Goal: Check status: Check status

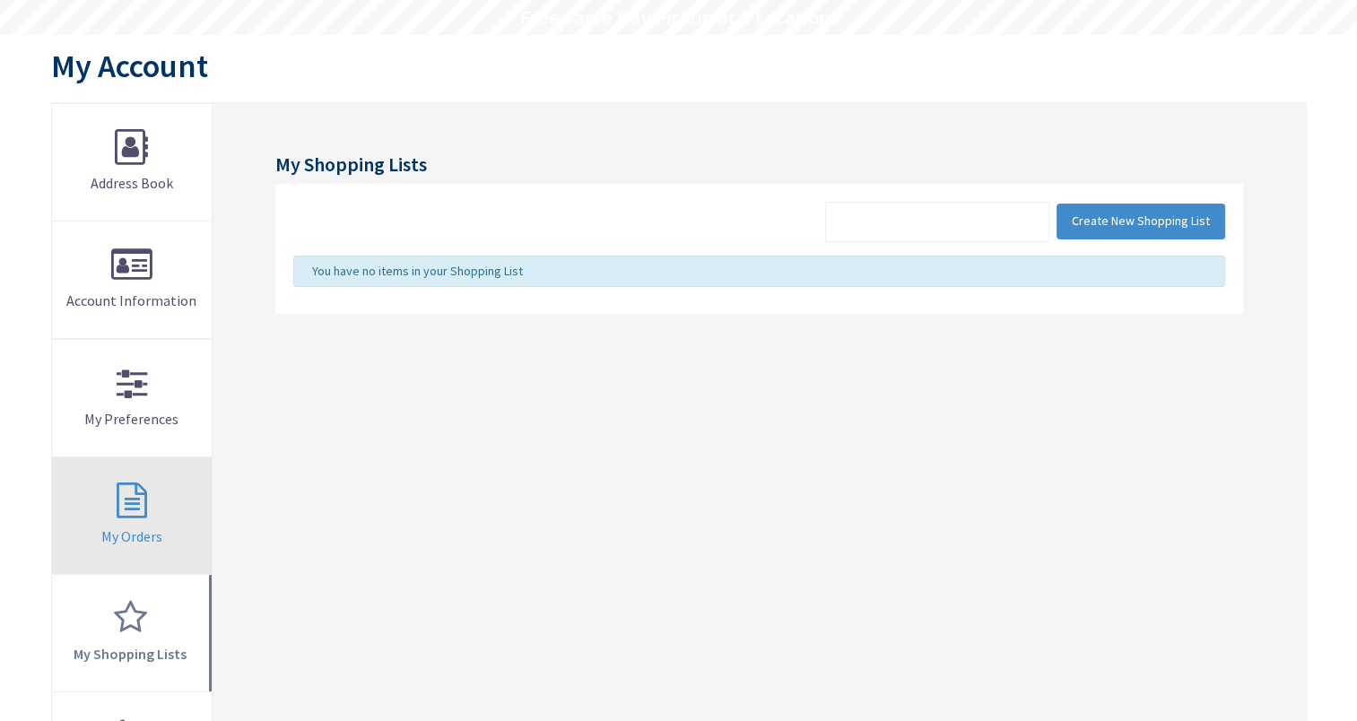
scroll to position [179, 0]
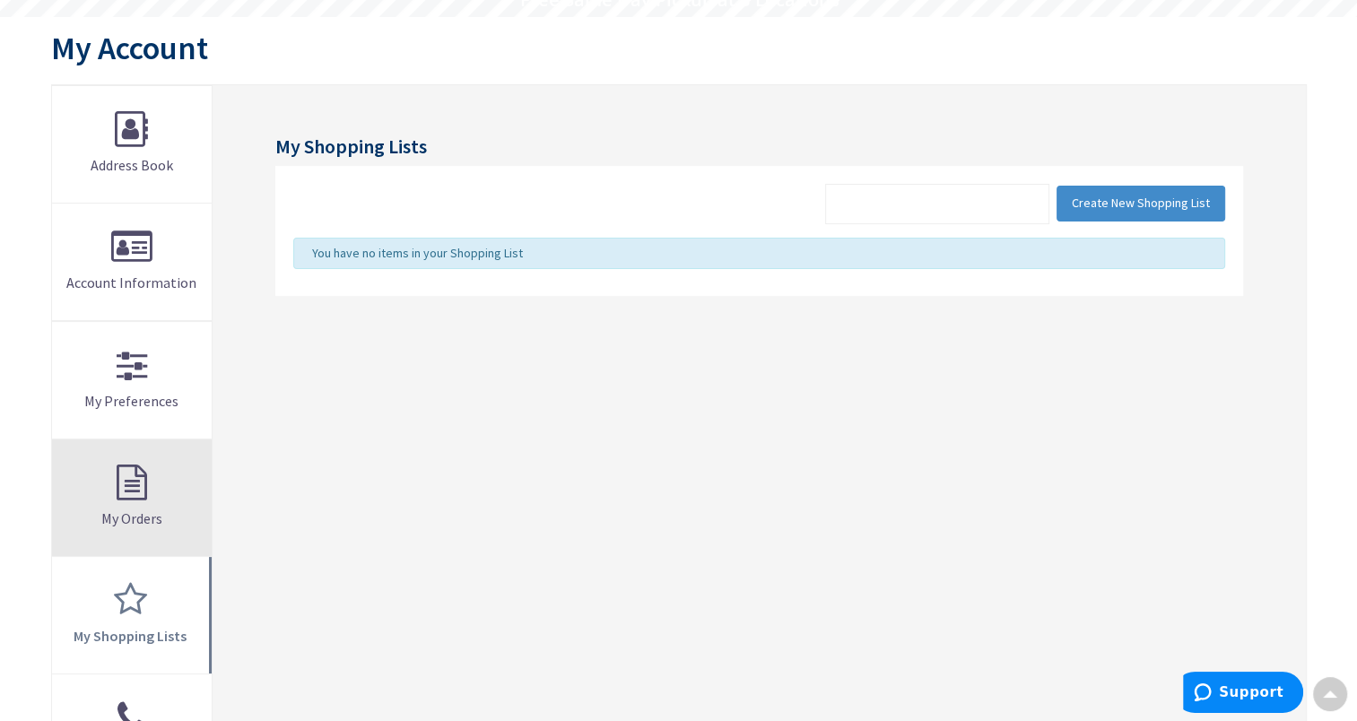
click at [144, 510] on span "My Orders" at bounding box center [131, 519] width 61 height 18
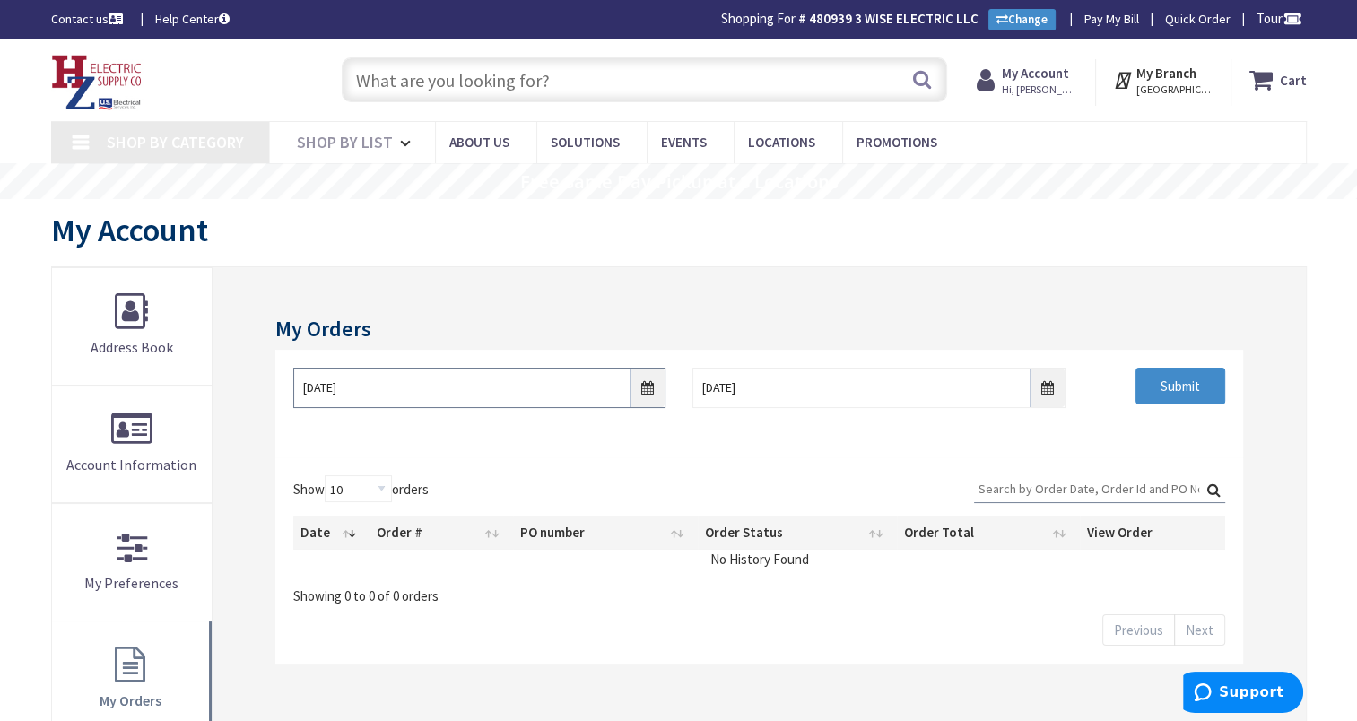
click at [650, 388] on input "[DATE]" at bounding box center [479, 388] width 372 height 40
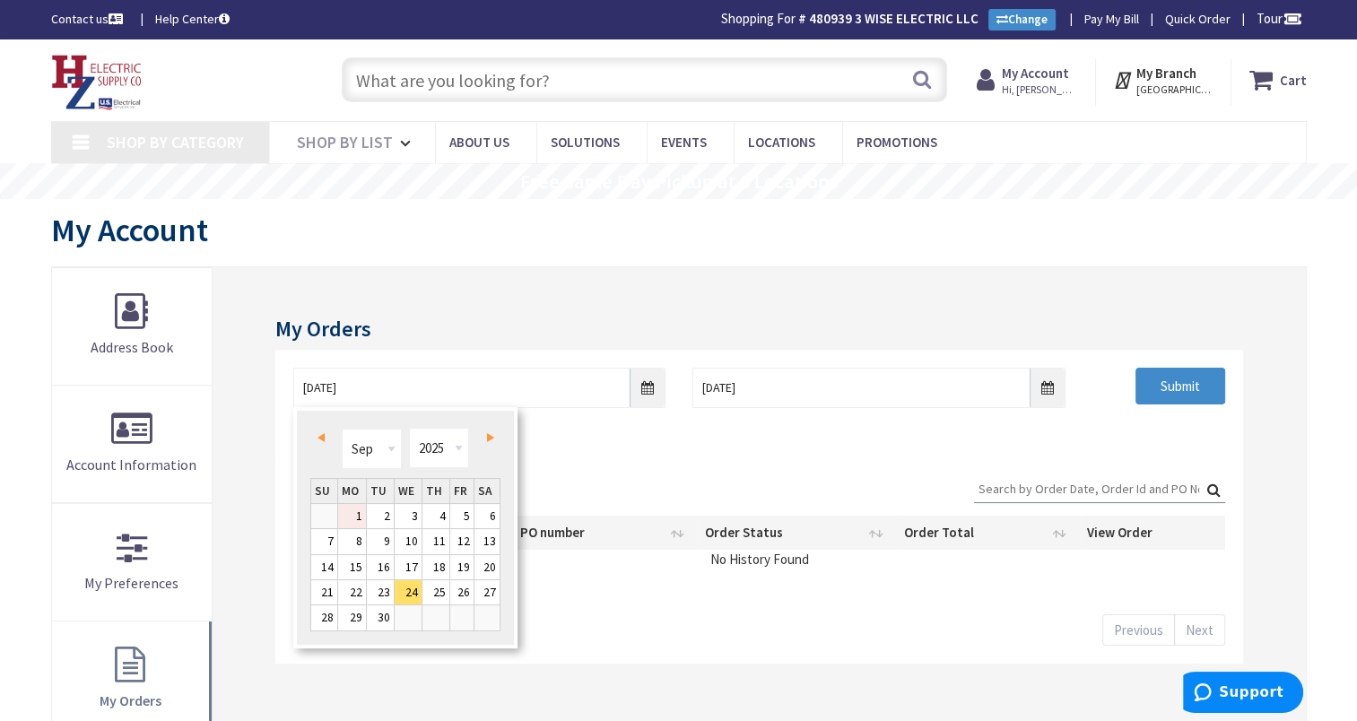
click at [356, 513] on link "1" at bounding box center [352, 516] width 28 height 24
type input "[DATE]"
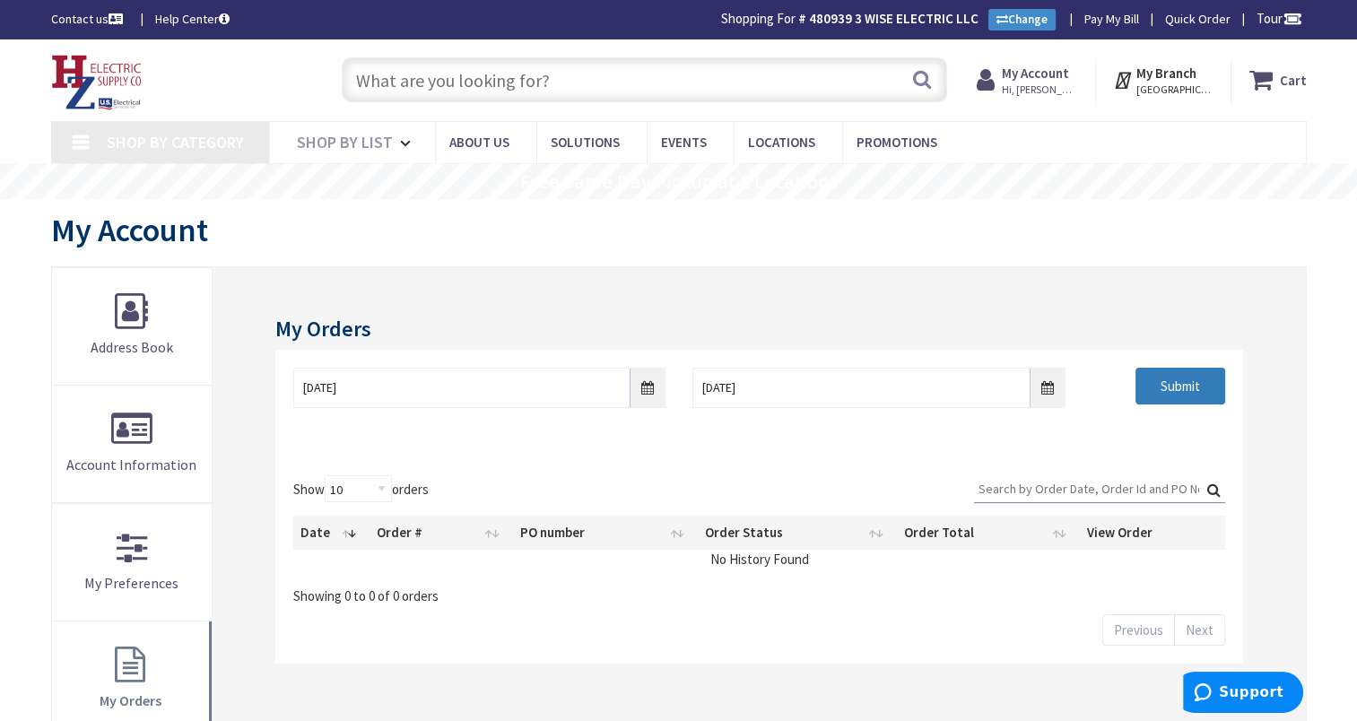
click at [1153, 384] on input "Submit" at bounding box center [1181, 387] width 90 height 38
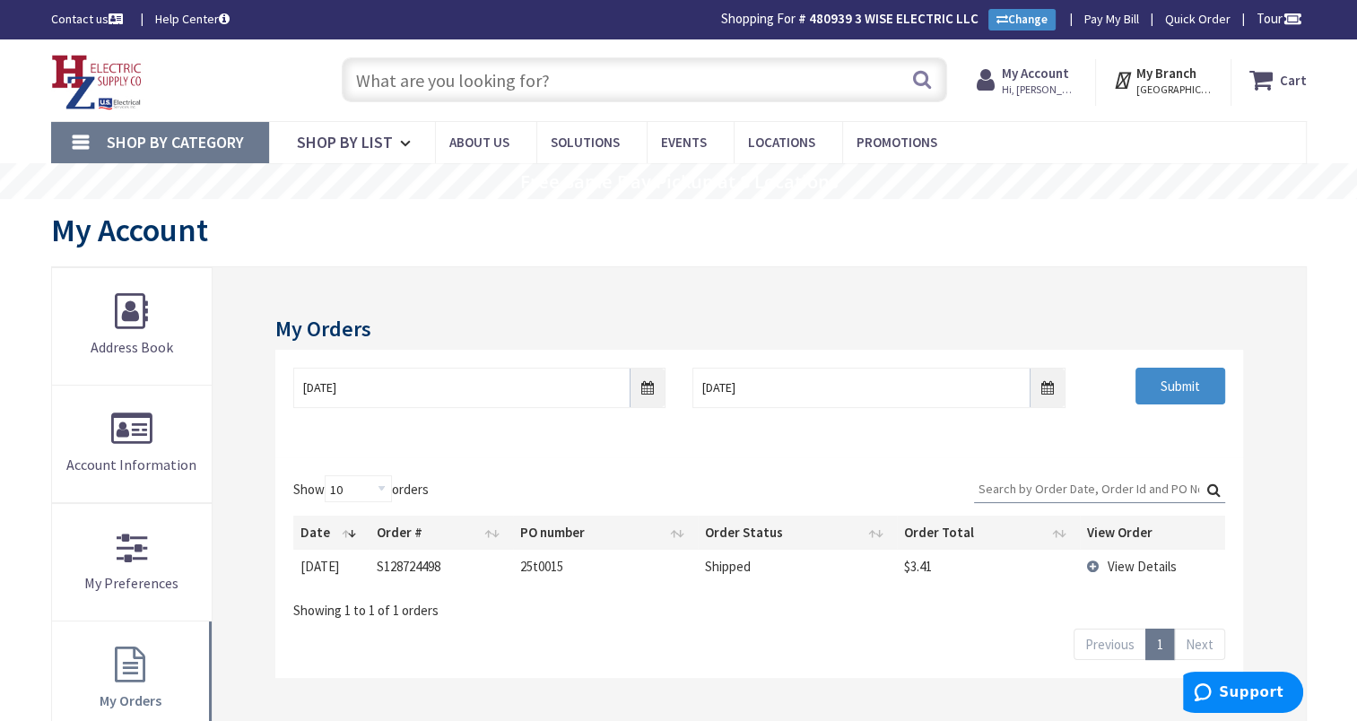
click at [1066, 72] on strong "My Account" at bounding box center [1035, 73] width 67 height 17
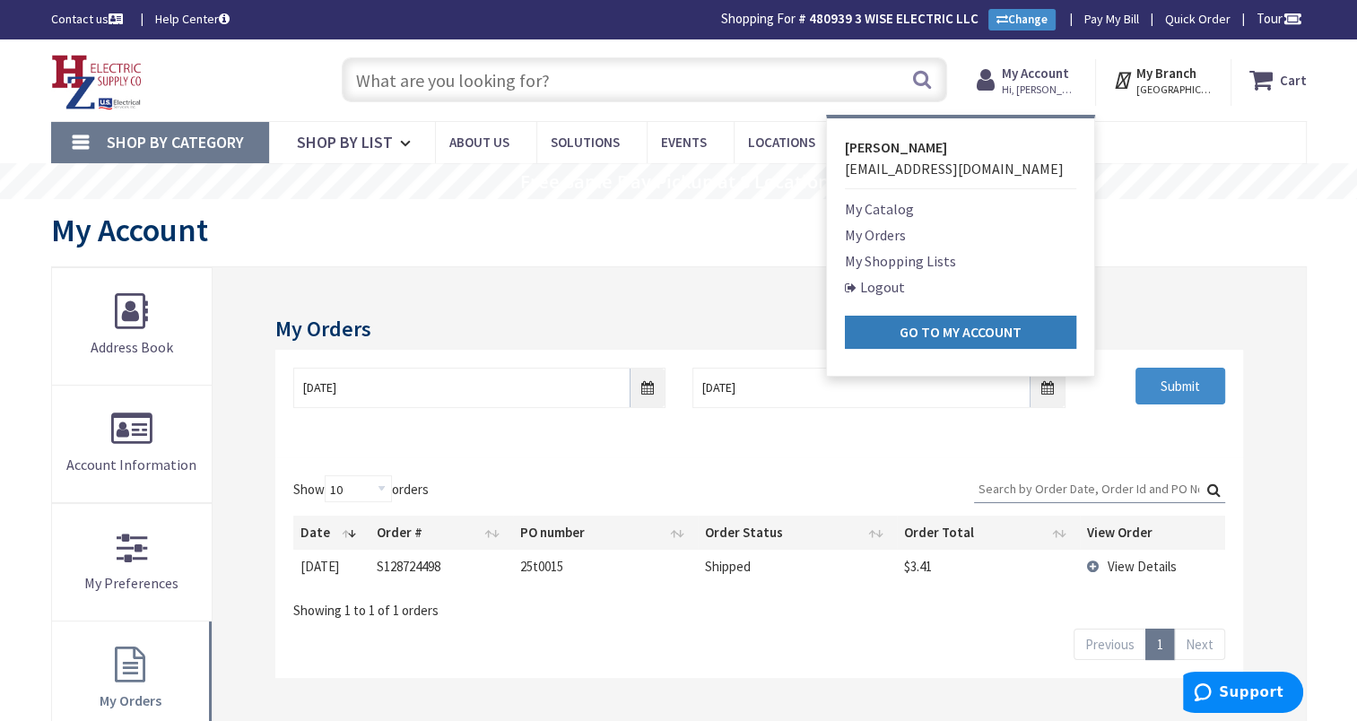
click at [1022, 325] on strong "Go to My Account" at bounding box center [961, 332] width 122 height 18
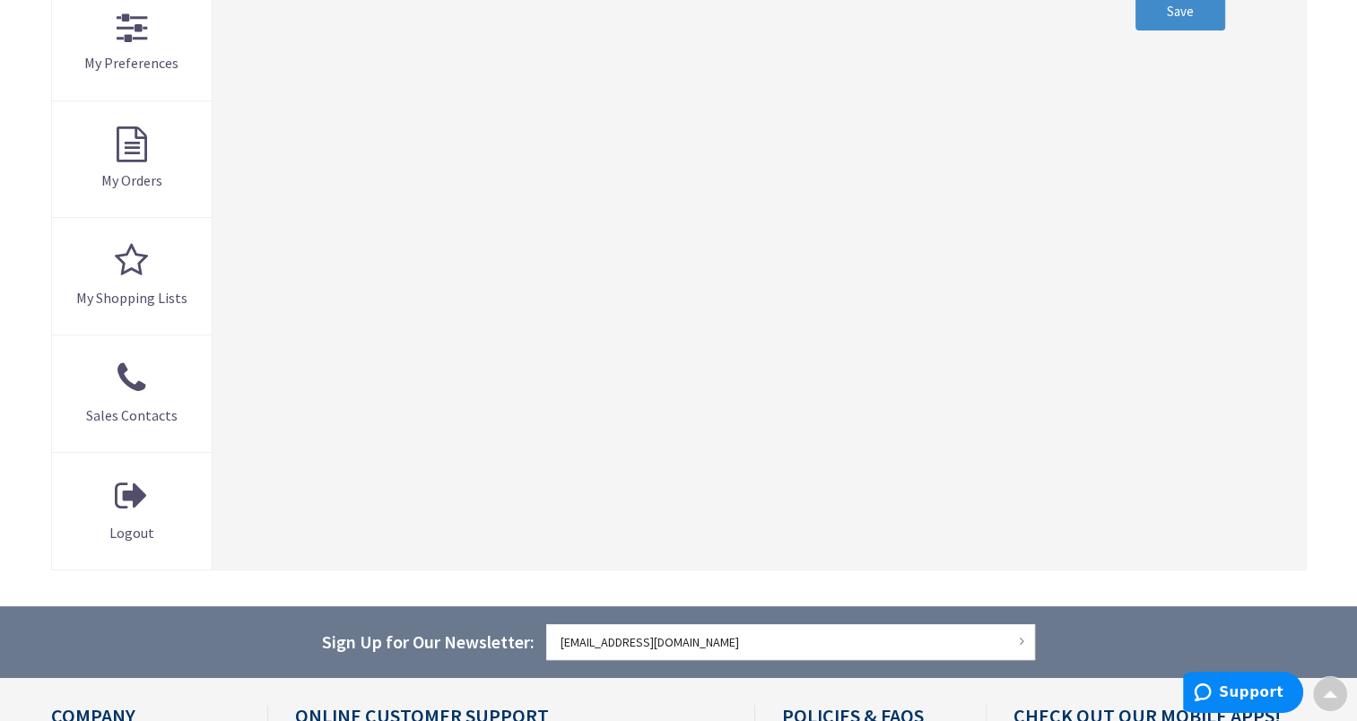
scroll to position [540, 0]
